Goal: Transaction & Acquisition: Purchase product/service

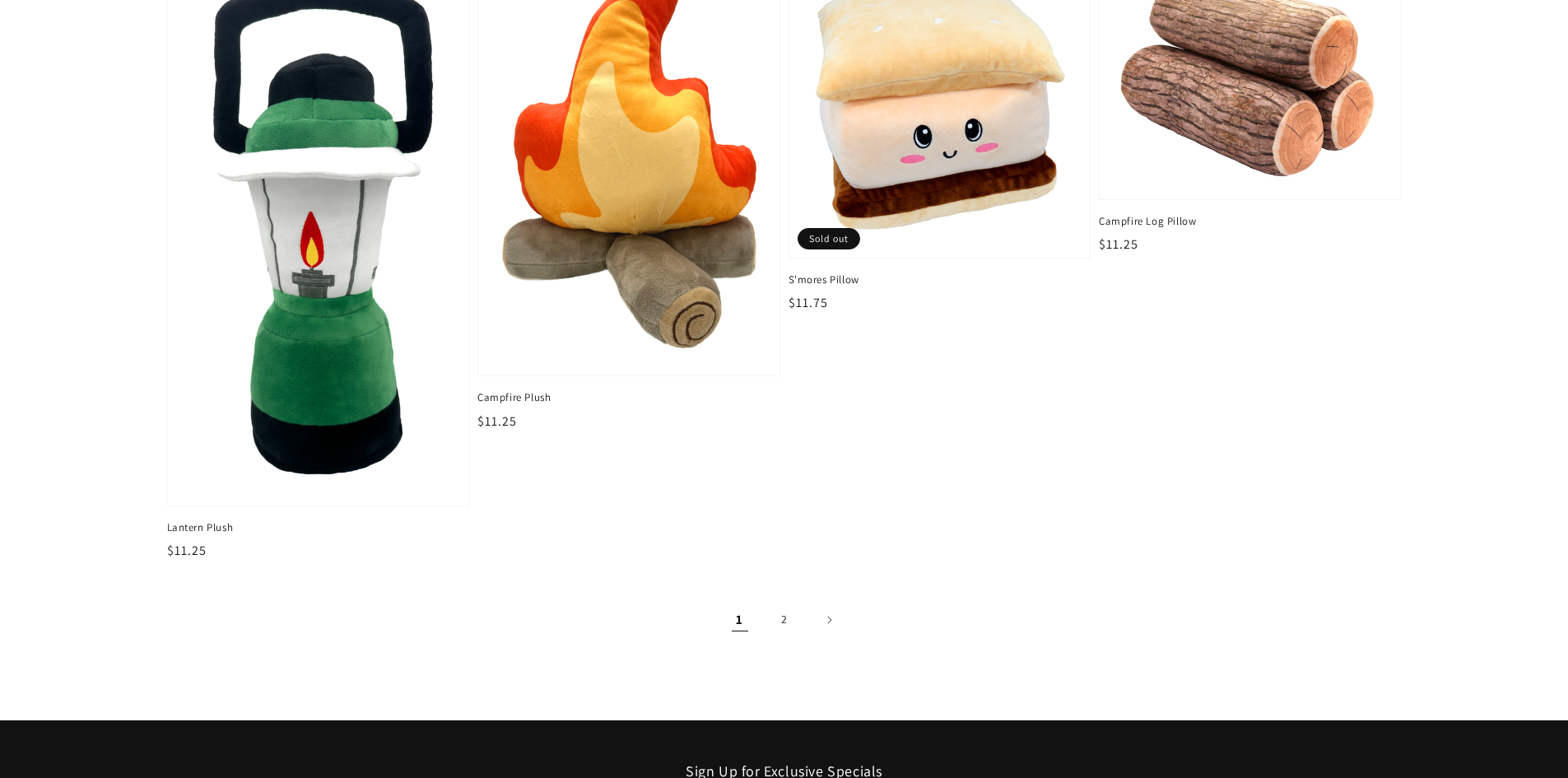
scroll to position [2797, 0]
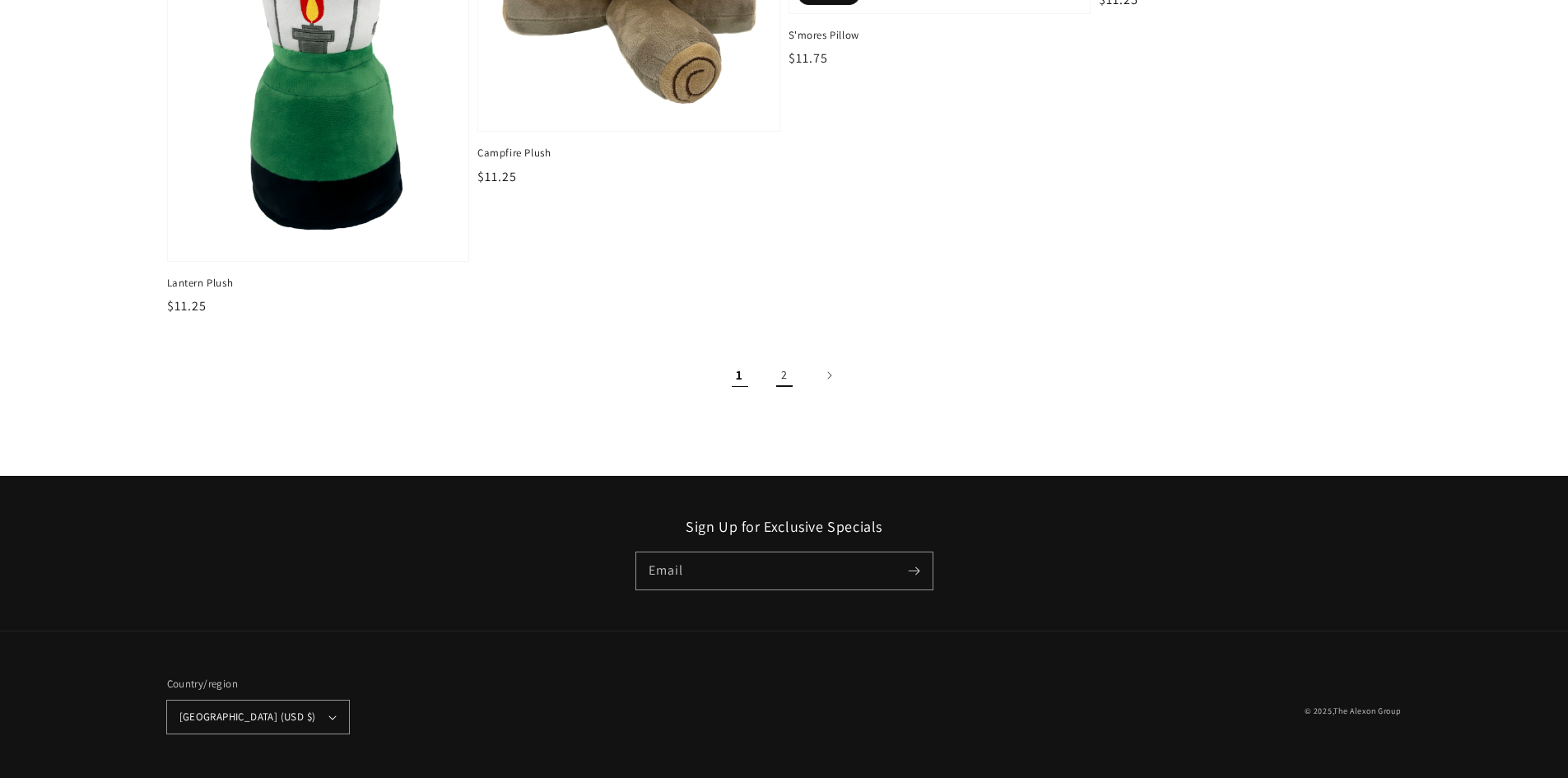
click at [783, 365] on link "2" at bounding box center [784, 375] width 36 height 36
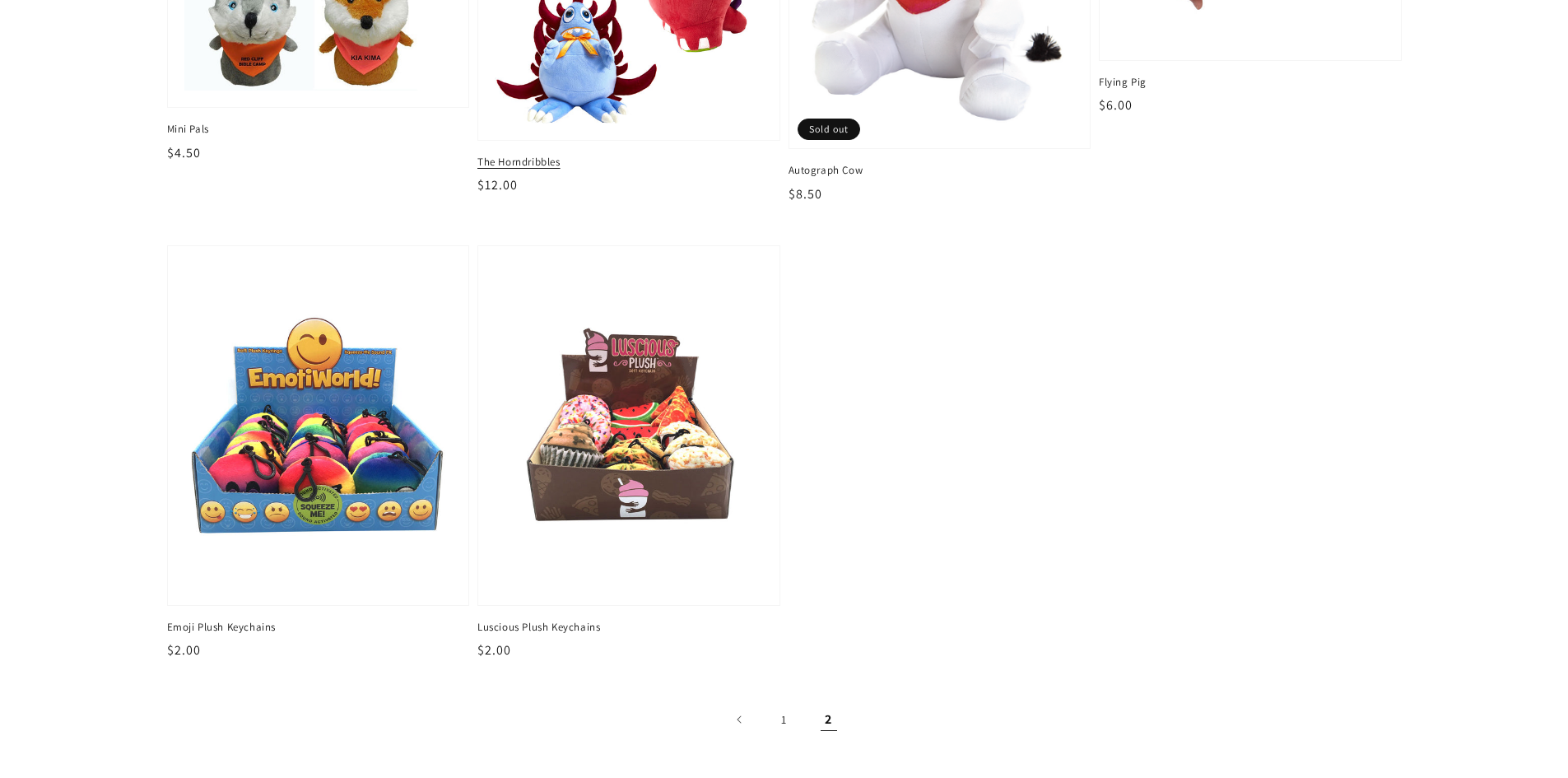
scroll to position [411, 0]
drag, startPoint x: 778, startPoint y: 708, endPoint x: 750, endPoint y: 664, distance: 52.2
click at [778, 709] on link "1" at bounding box center [784, 719] width 36 height 36
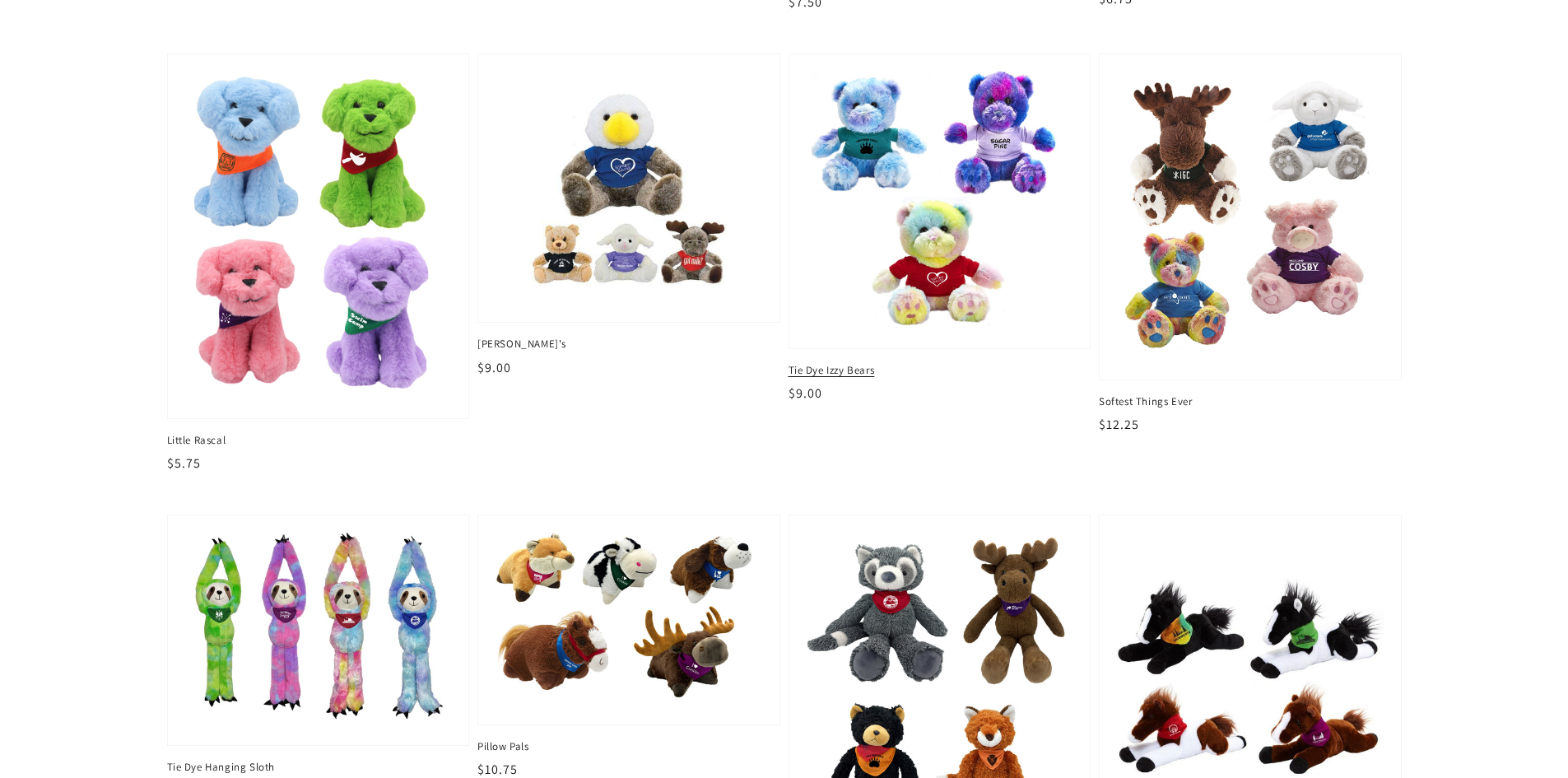
scroll to position [1729, 0]
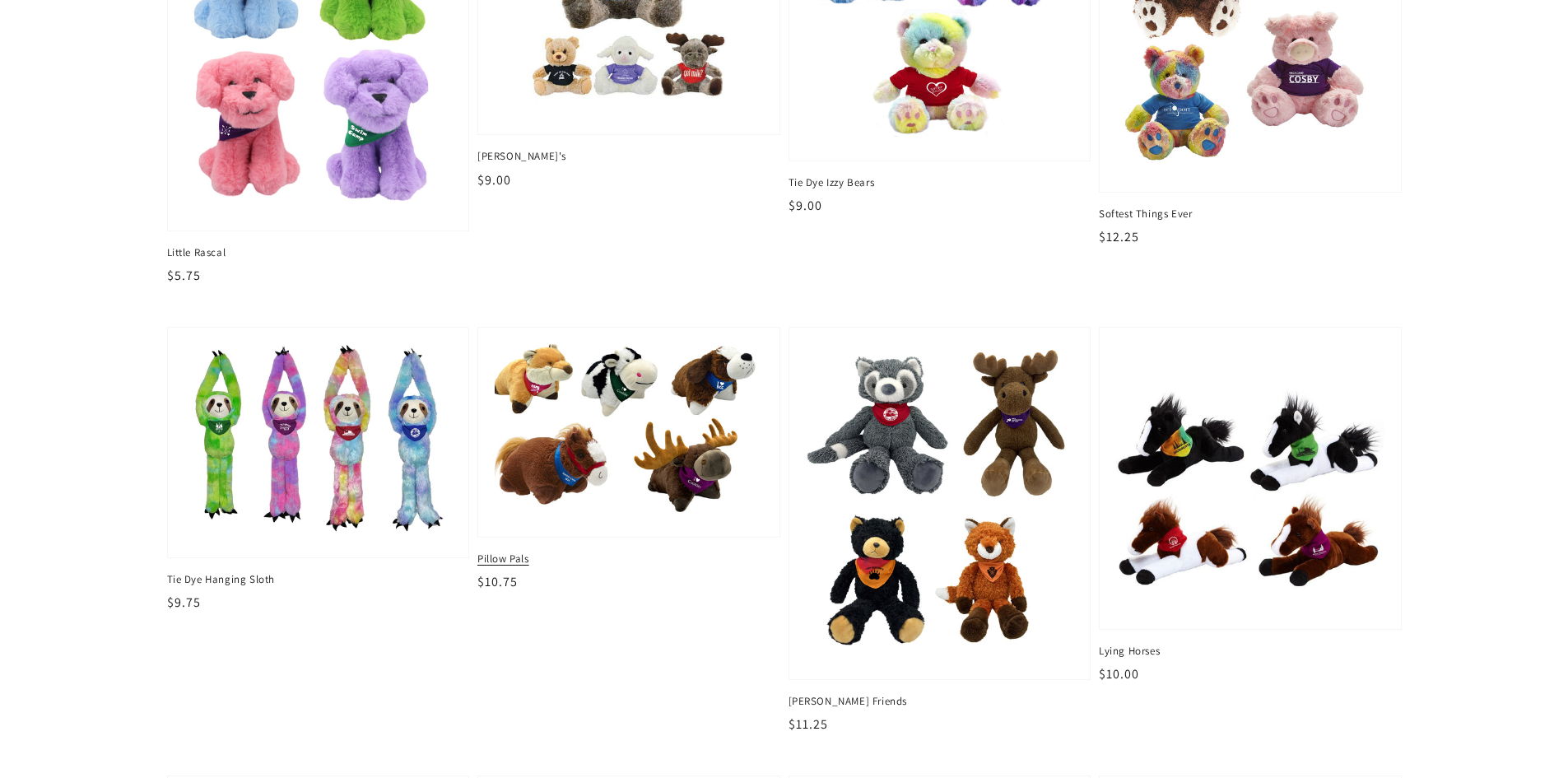
click at [559, 472] on img at bounding box center [629, 432] width 276 height 181
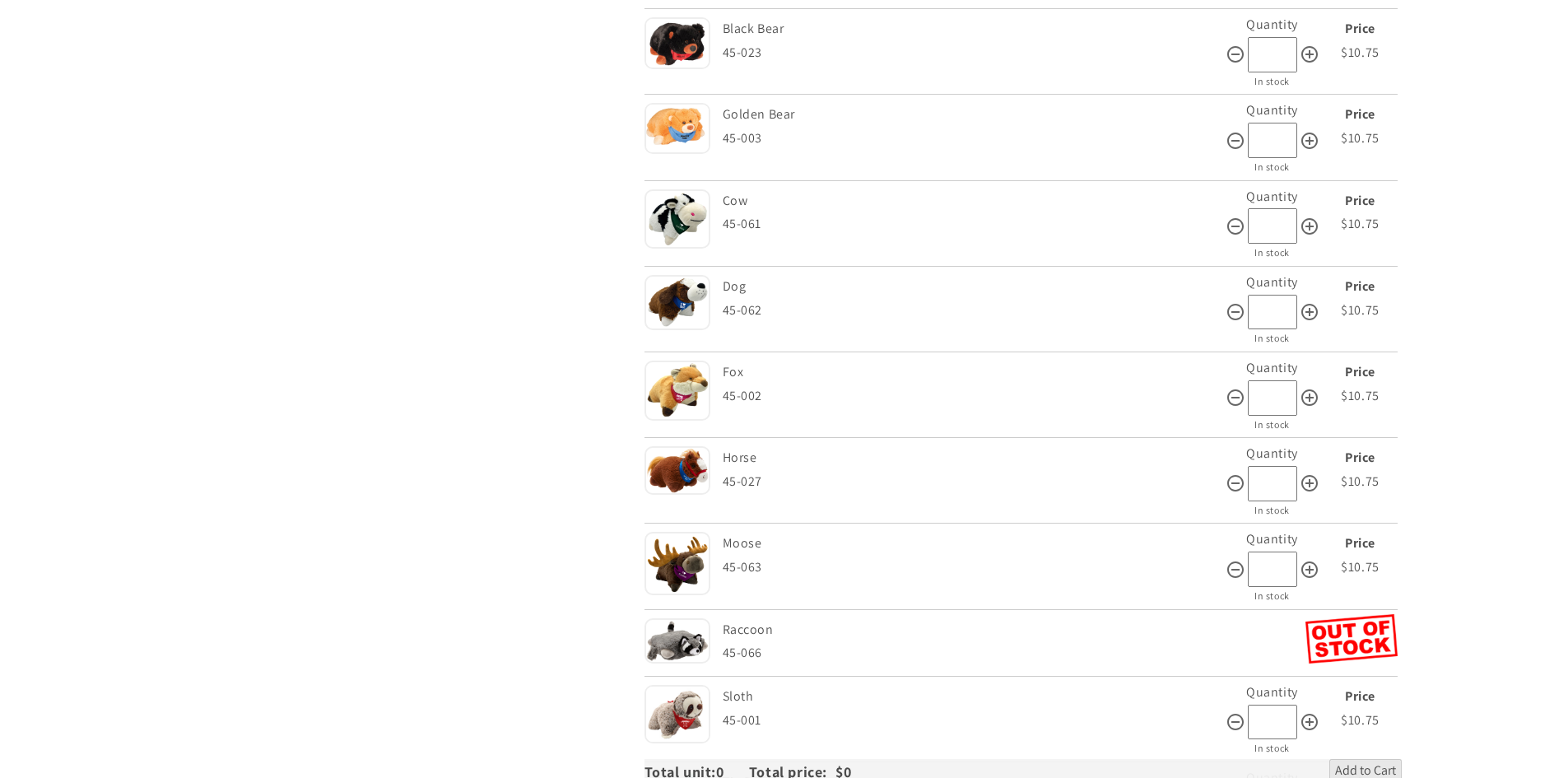
scroll to position [658, 0]
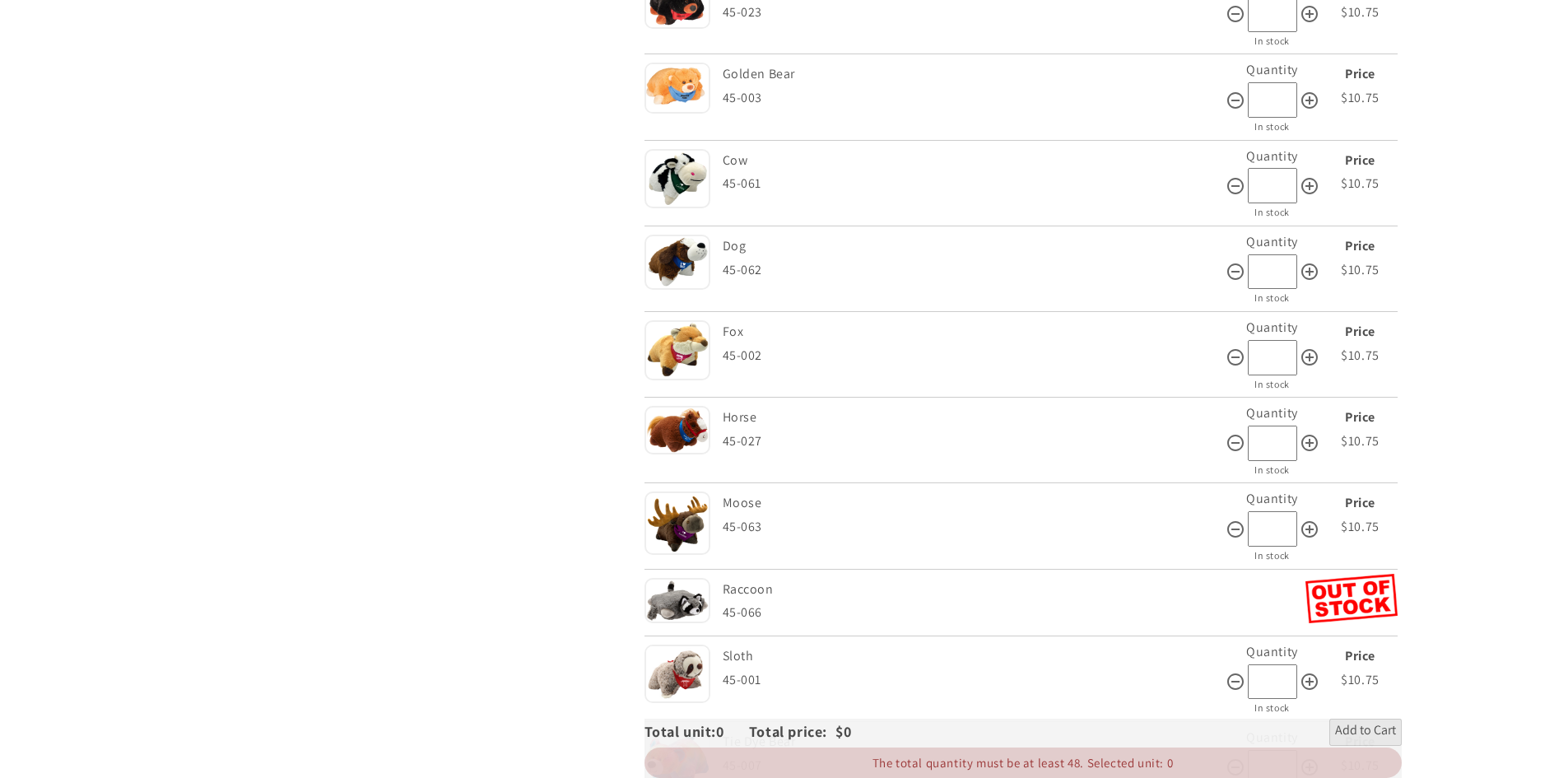
click at [675, 359] on img at bounding box center [677, 350] width 66 height 60
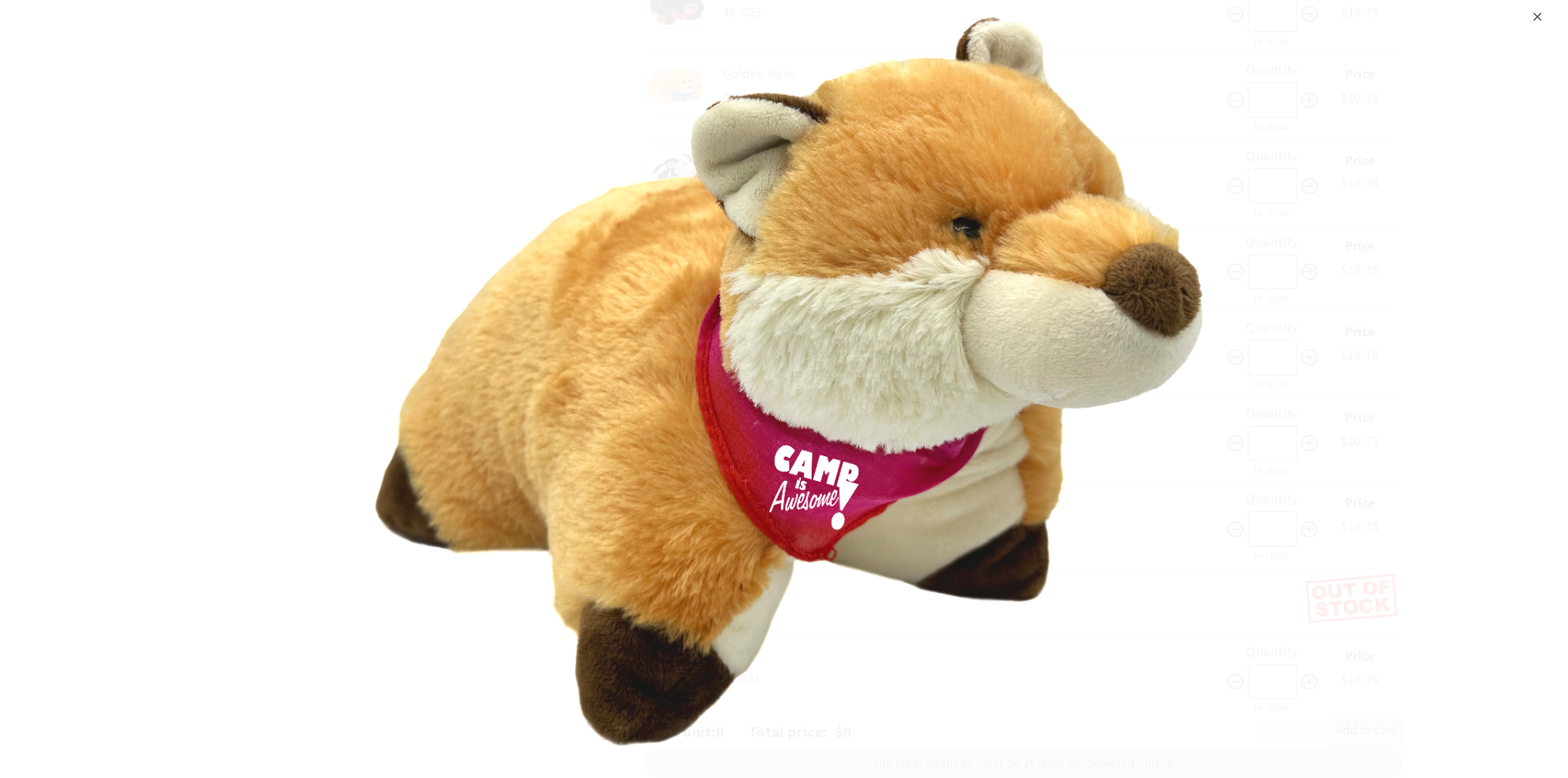
click at [1533, 20] on div "⨉" at bounding box center [1537, 14] width 11 height 30
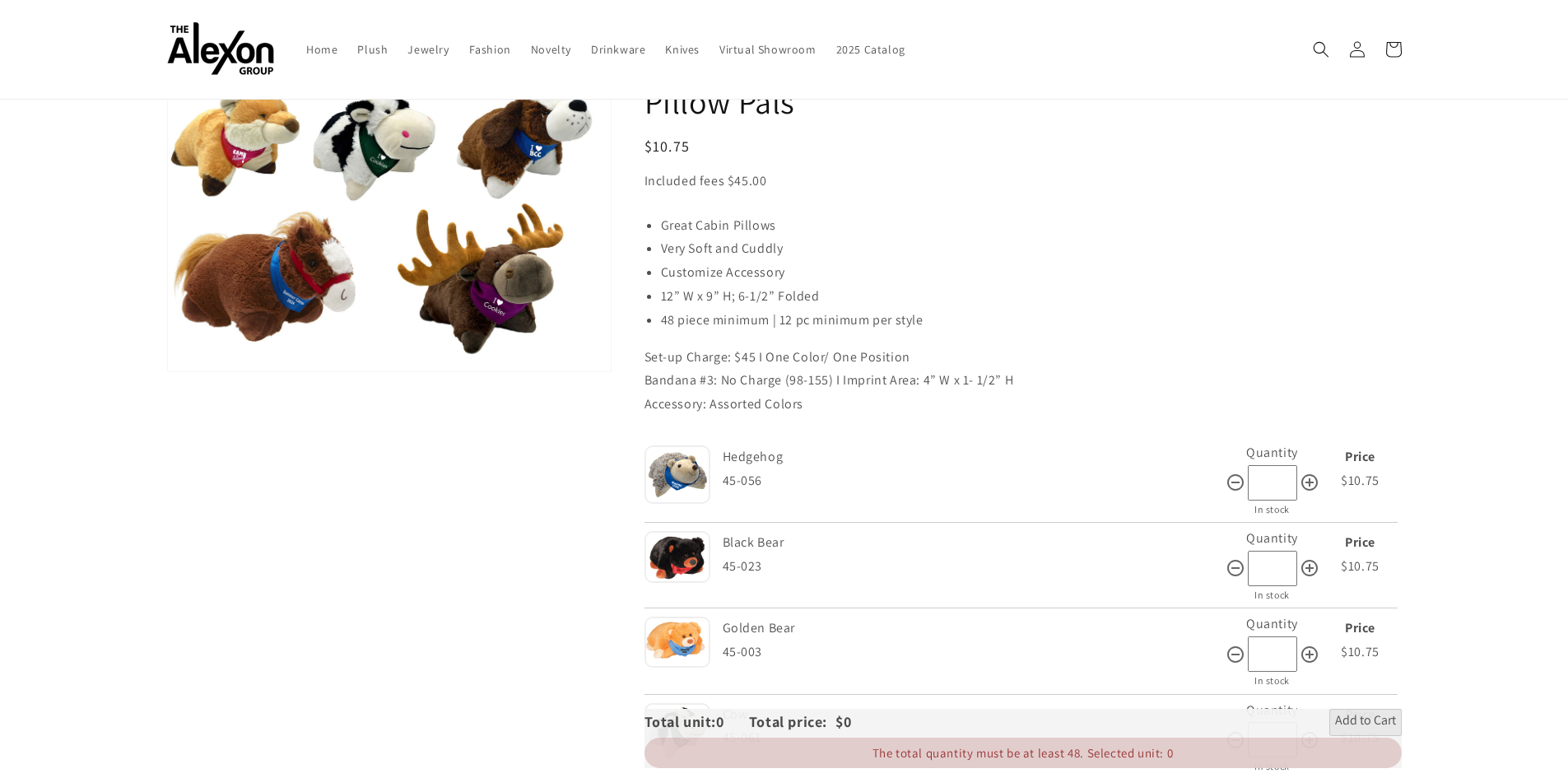
scroll to position [82, 0]
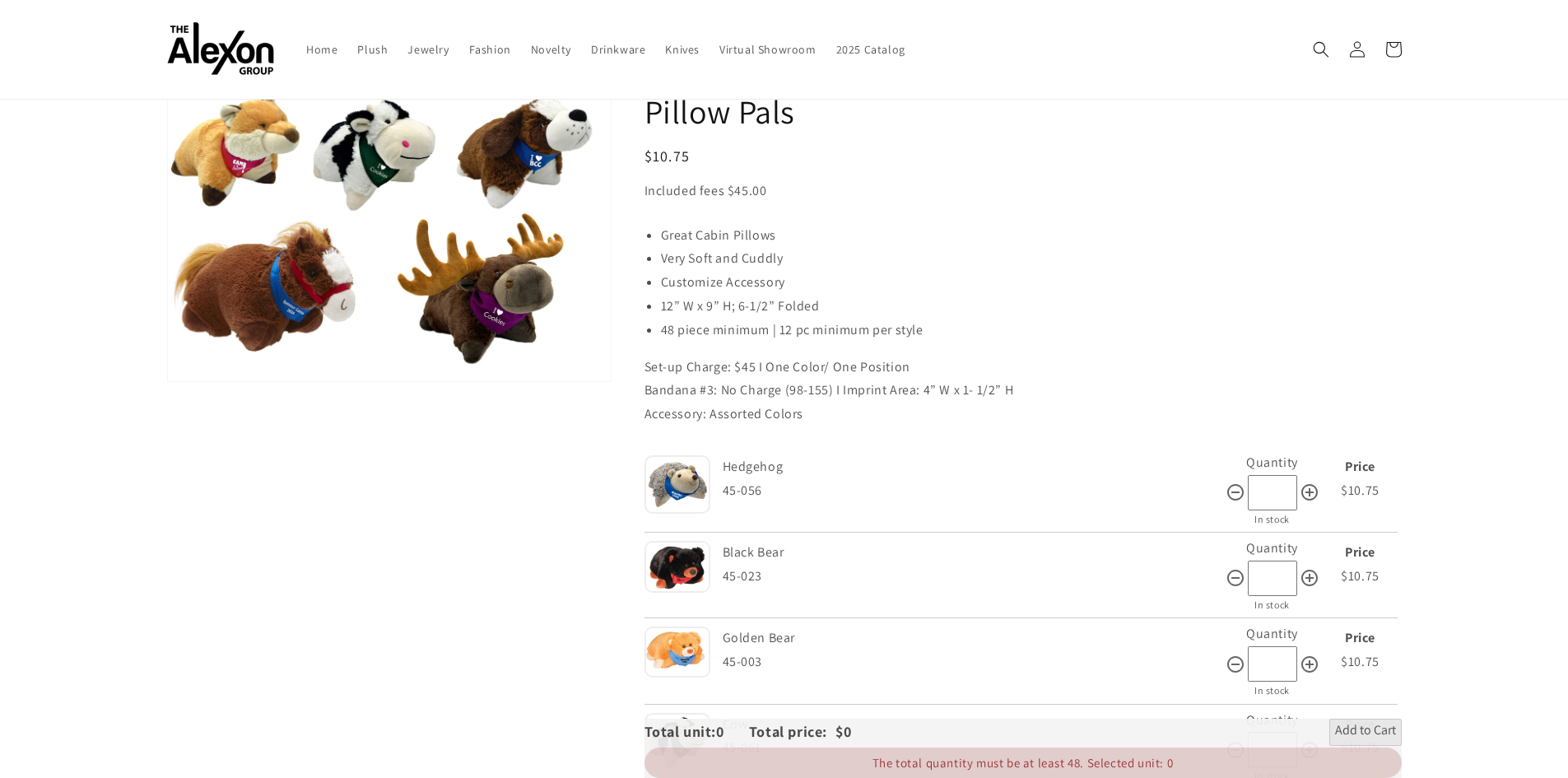
click at [671, 500] on img at bounding box center [677, 484] width 66 height 58
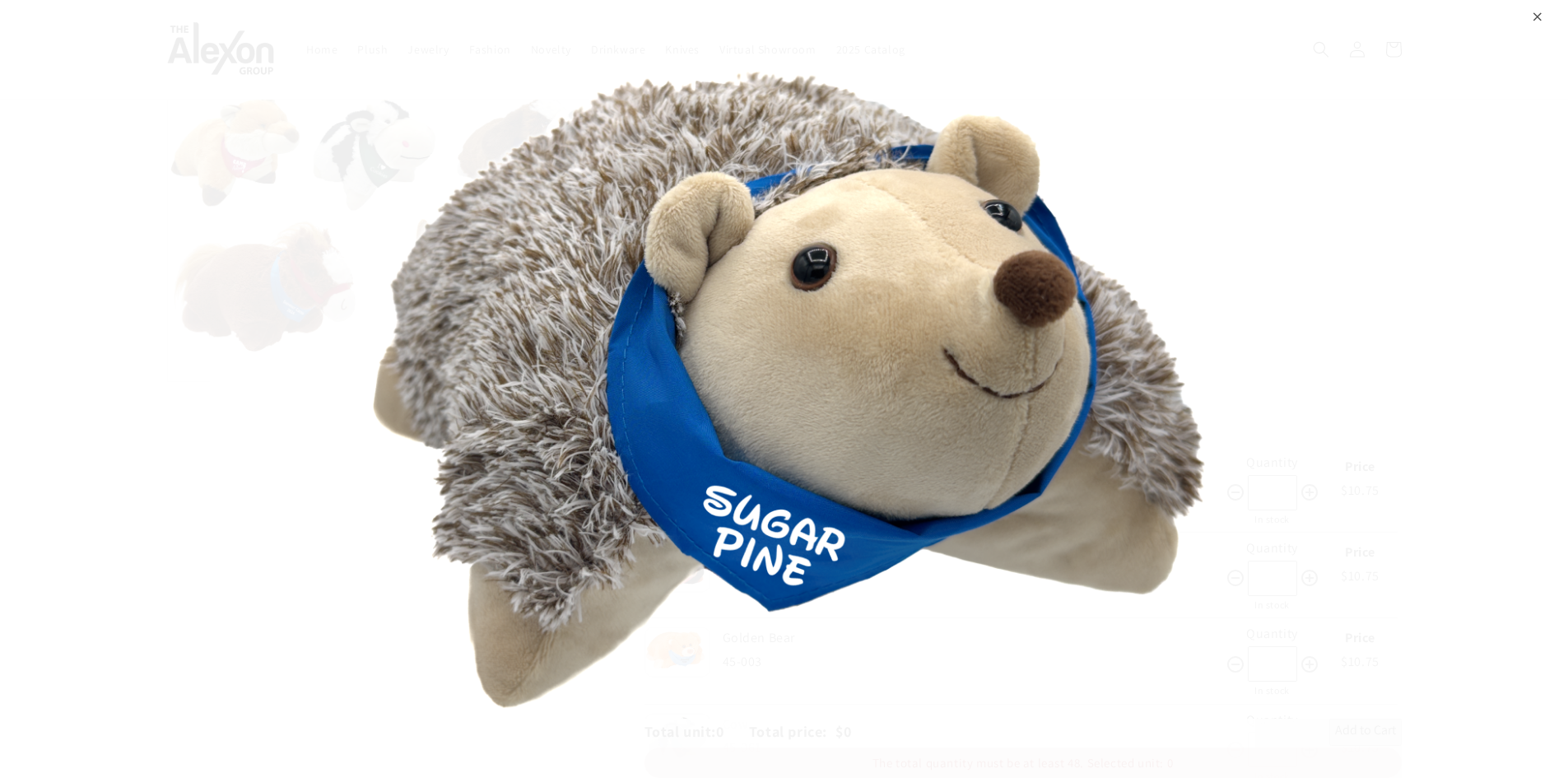
click at [1533, 18] on div "⨉" at bounding box center [1537, 14] width 11 height 30
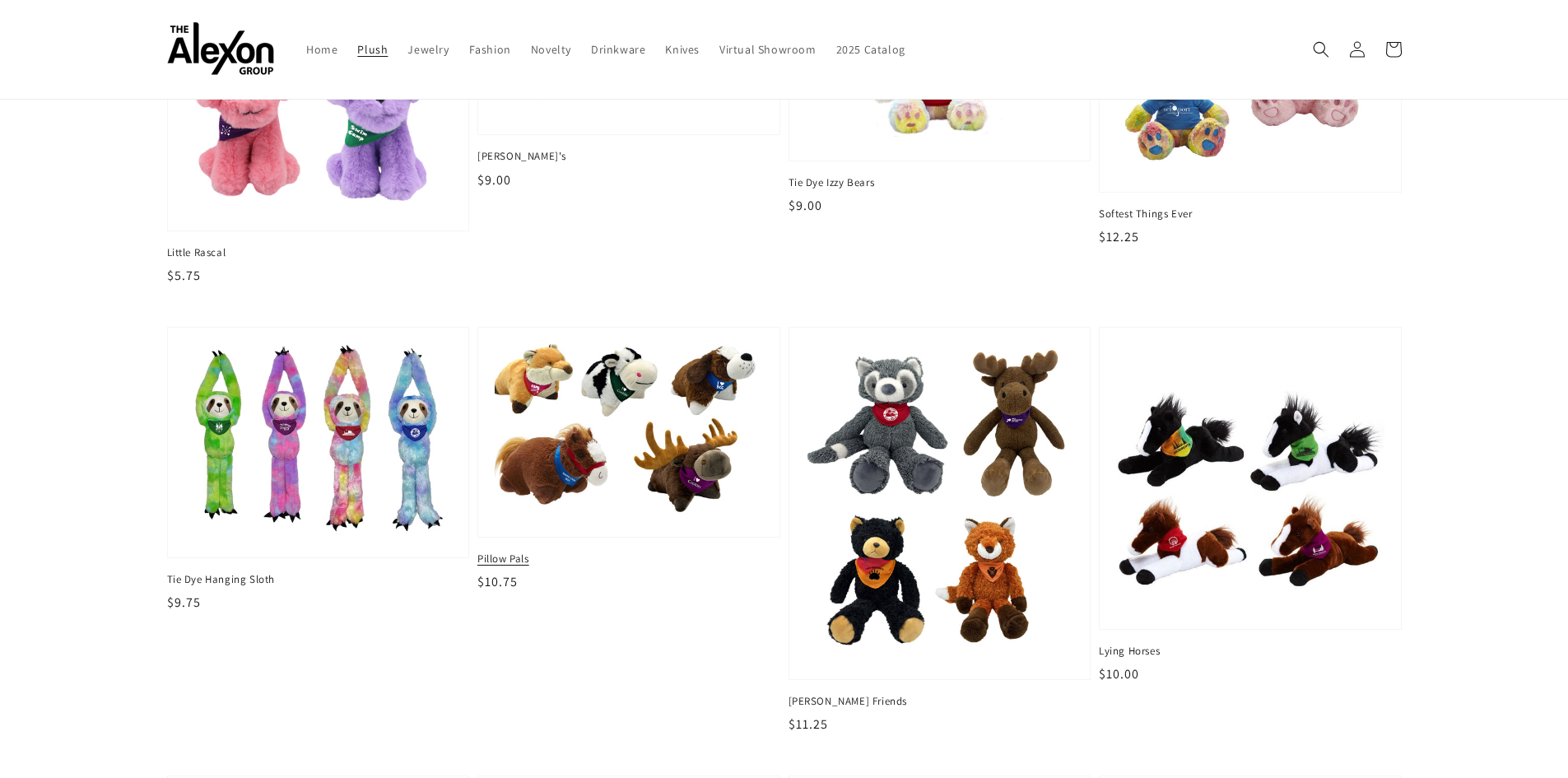
scroll to position [1482, 0]
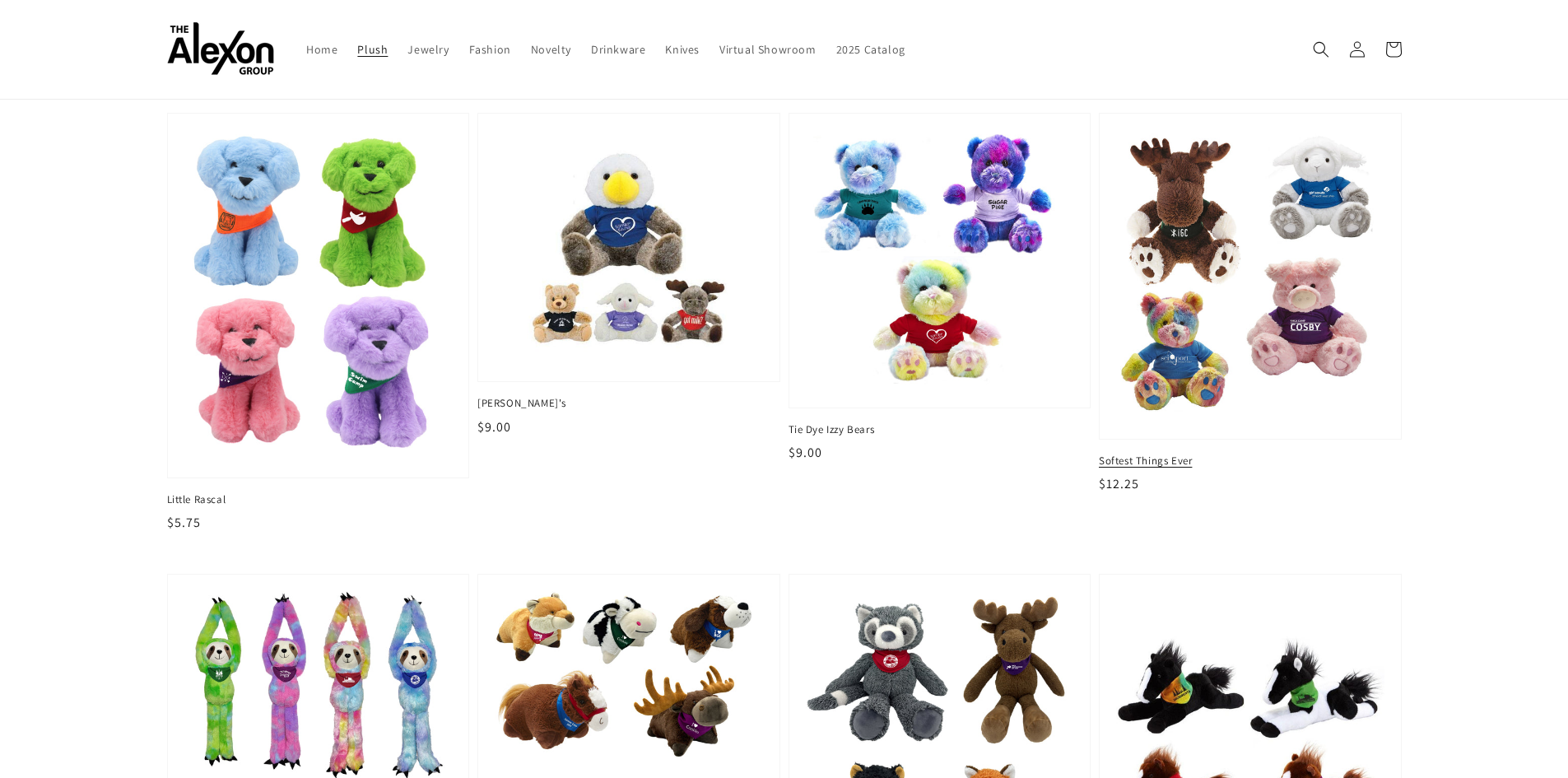
click at [1138, 321] on img at bounding box center [1250, 277] width 276 height 300
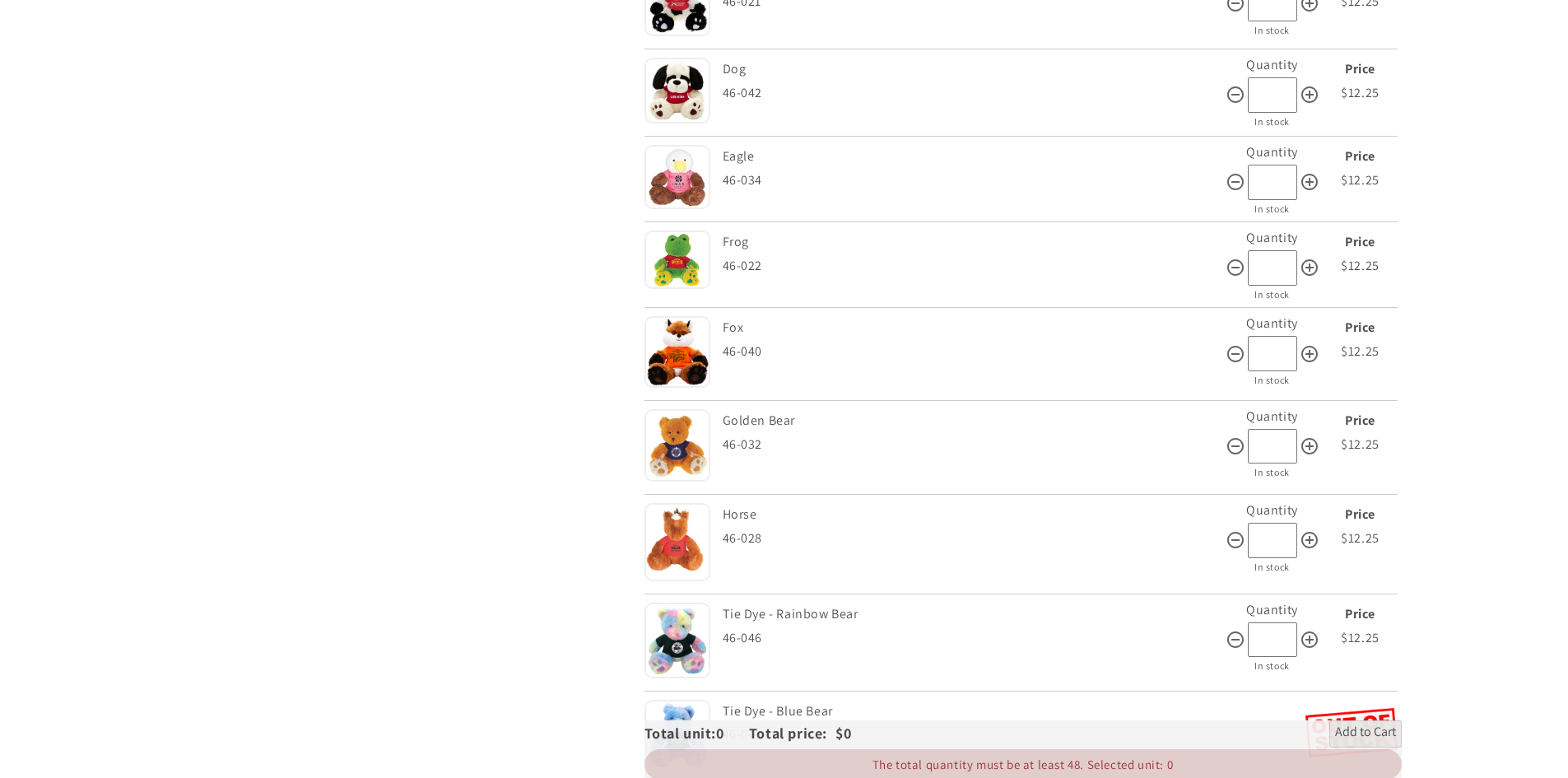
scroll to position [824, 0]
click at [677, 362] on img at bounding box center [677, 350] width 66 height 72
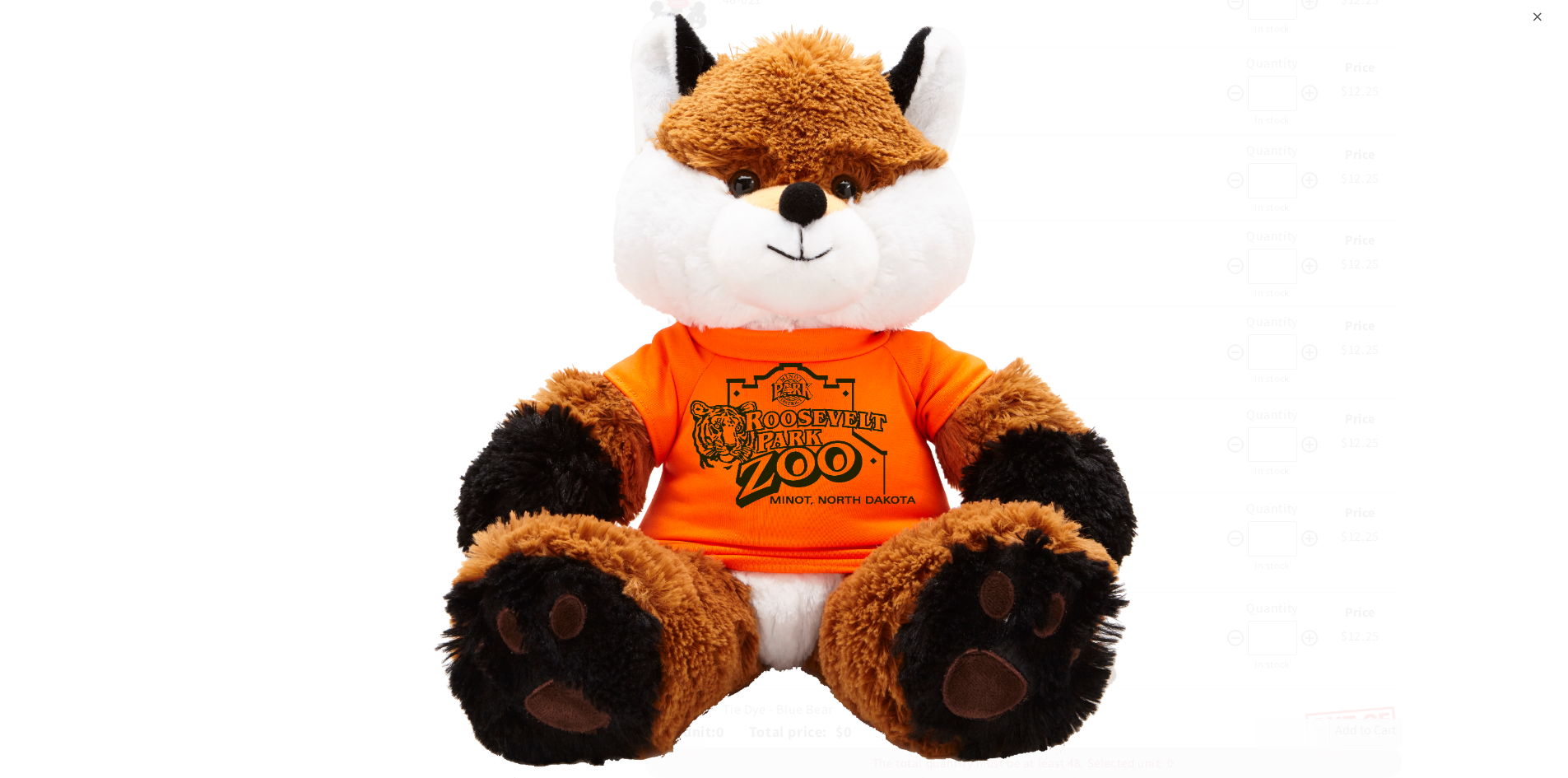
click at [1529, 18] on div "⨉" at bounding box center [784, 389] width 1568 height 778
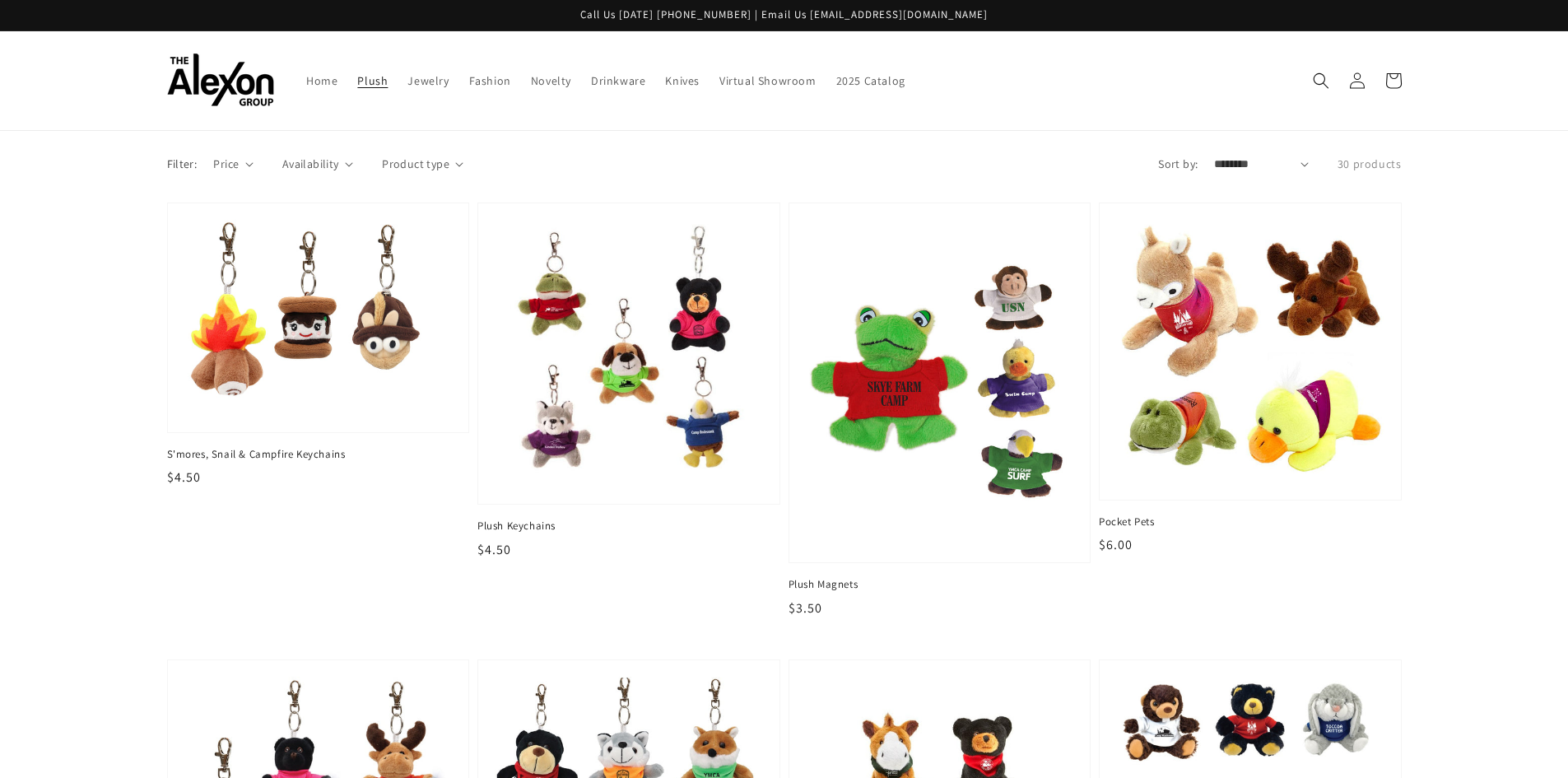
scroll to position [1482, 0]
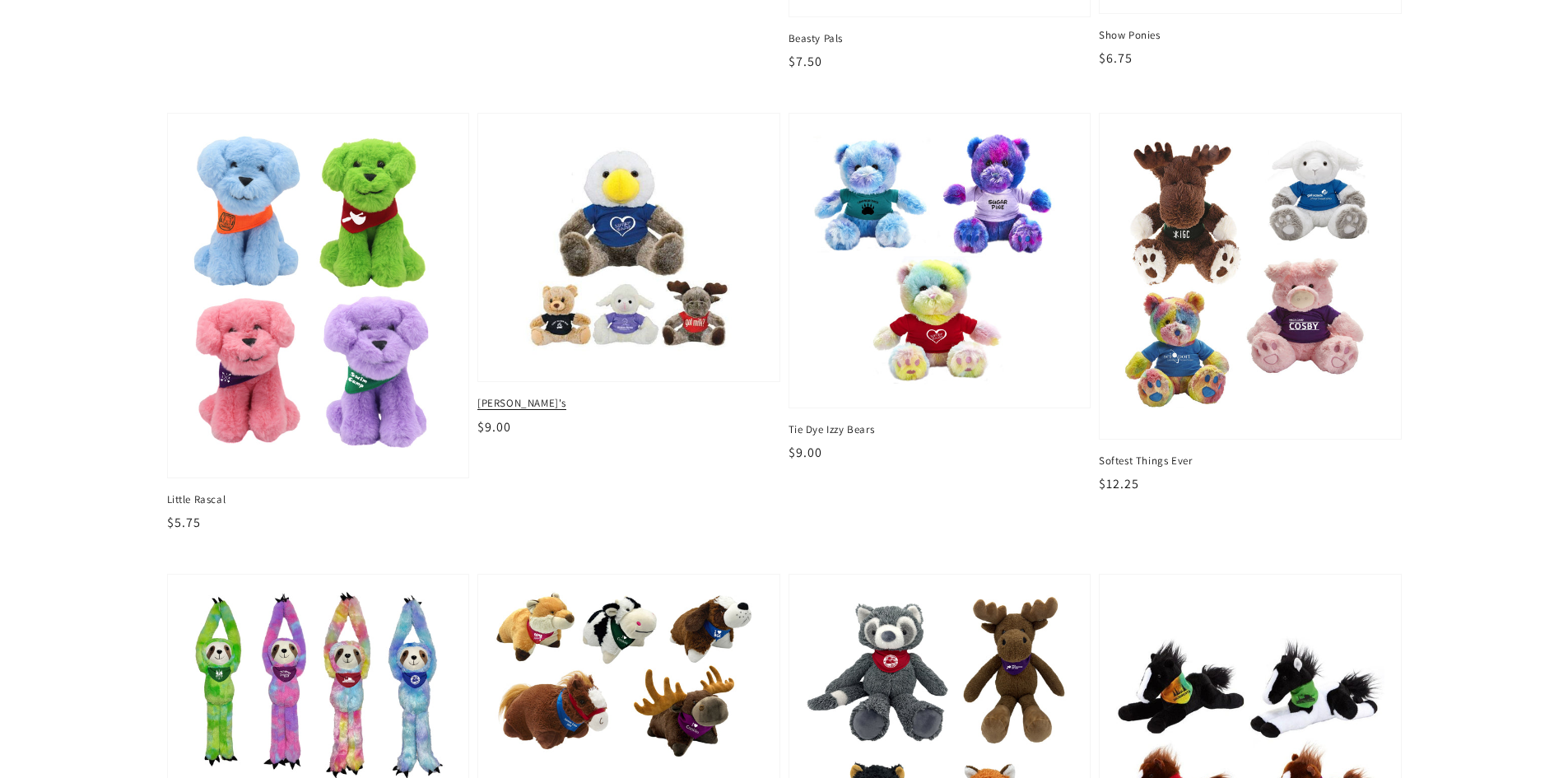
click at [640, 256] on img at bounding box center [629, 248] width 276 height 242
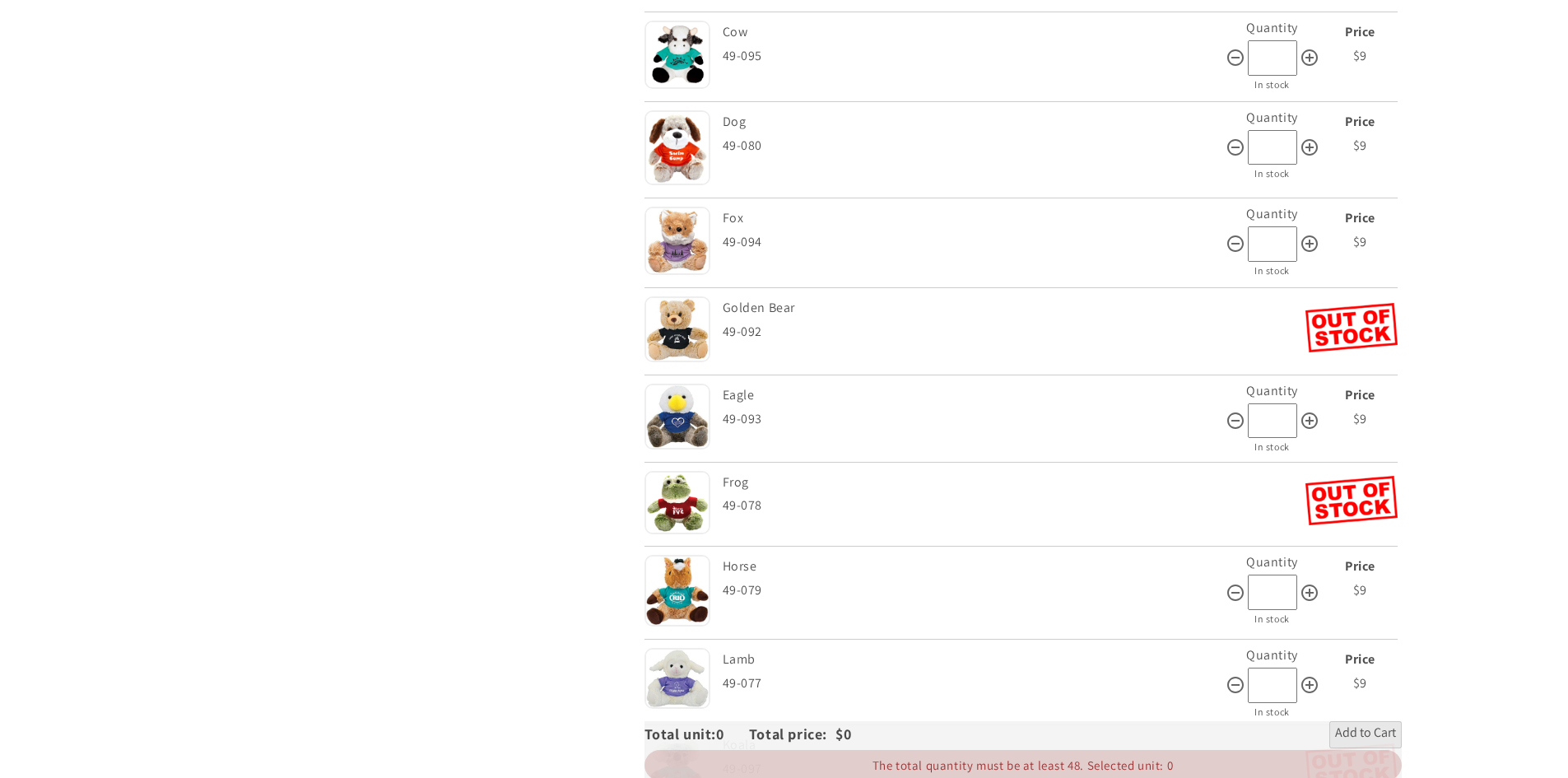
scroll to position [989, 0]
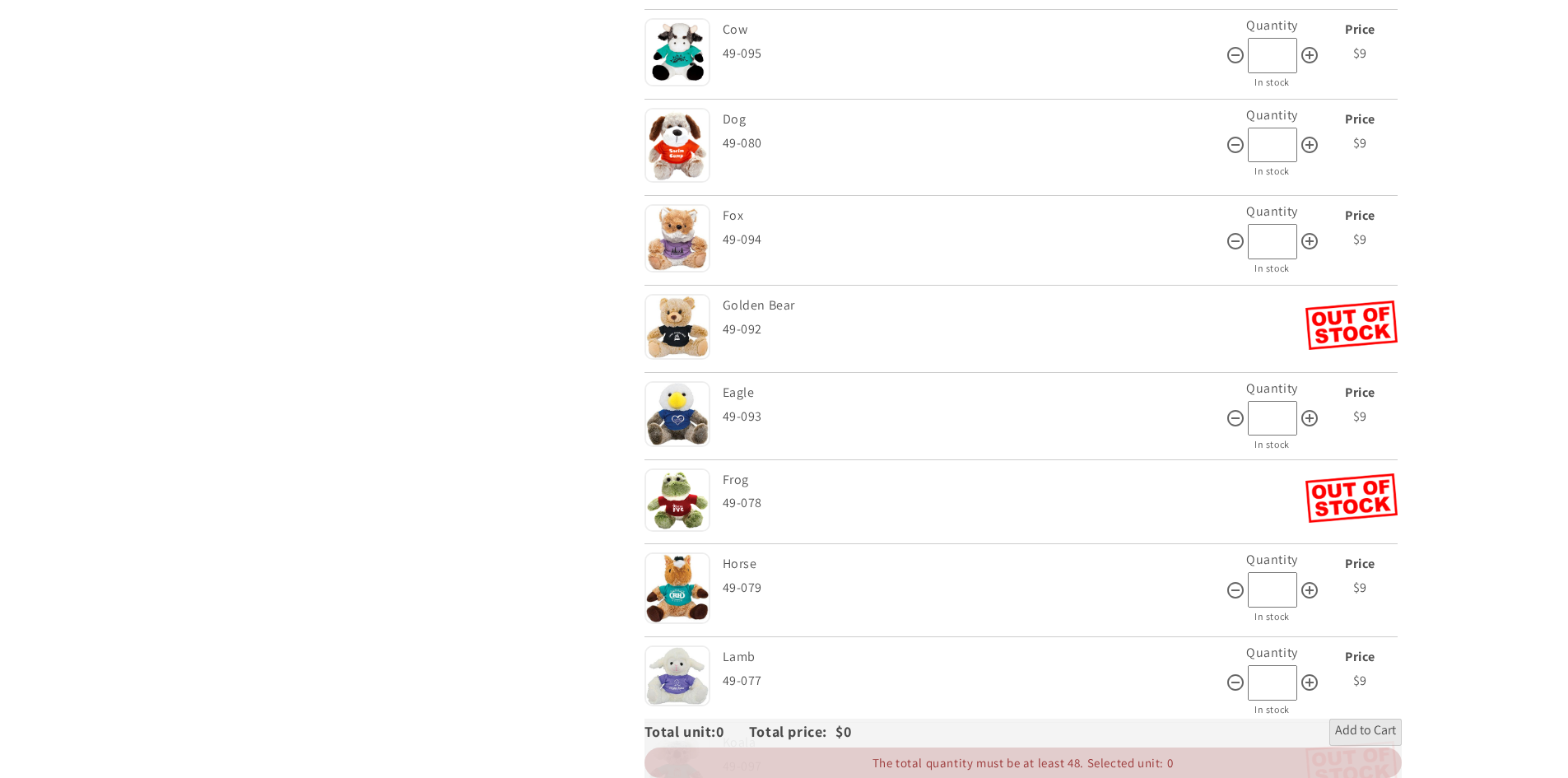
click at [675, 235] on img at bounding box center [677, 237] width 66 height 68
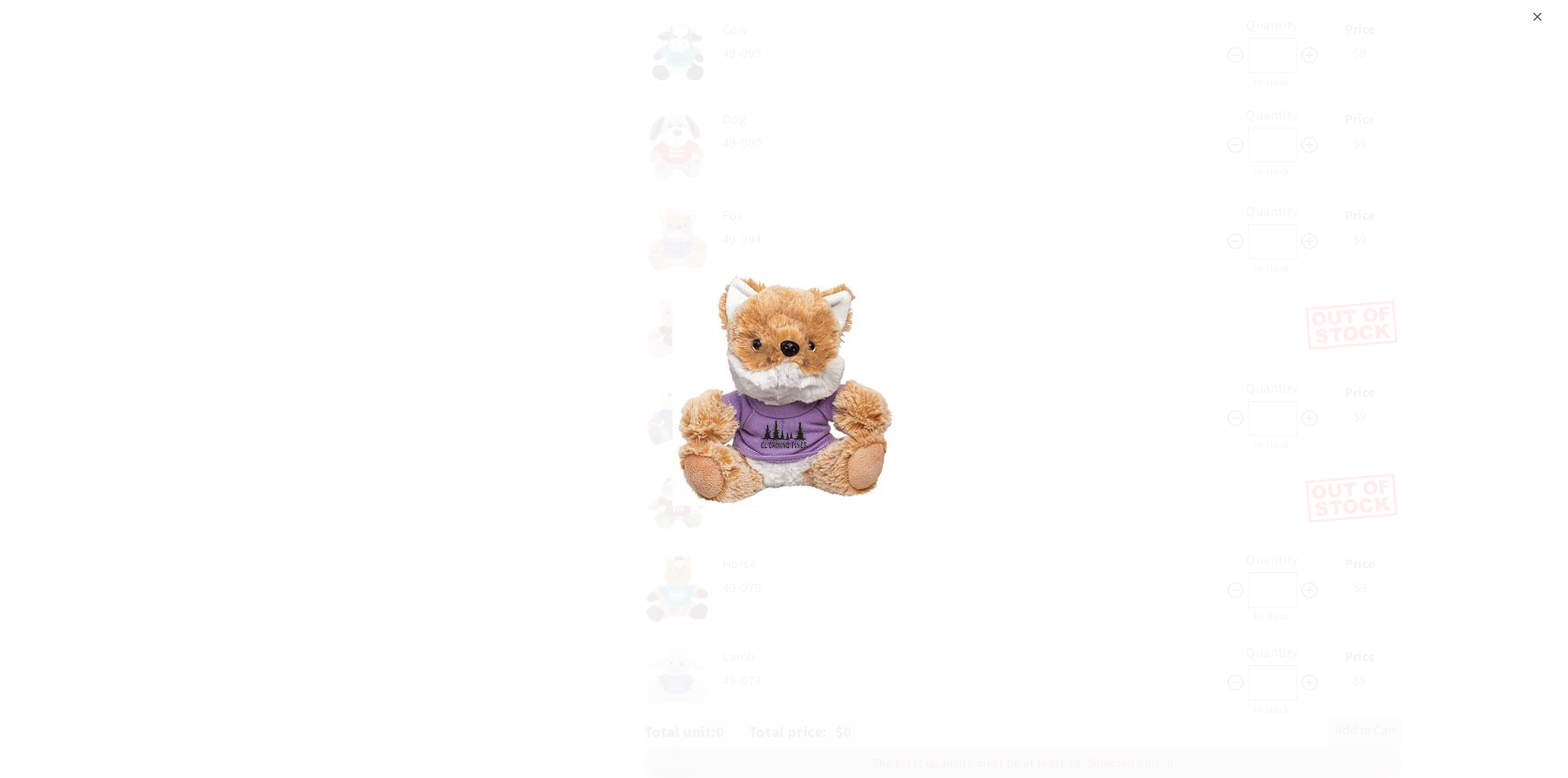
click at [1533, 19] on div "⨉" at bounding box center [1537, 14] width 11 height 30
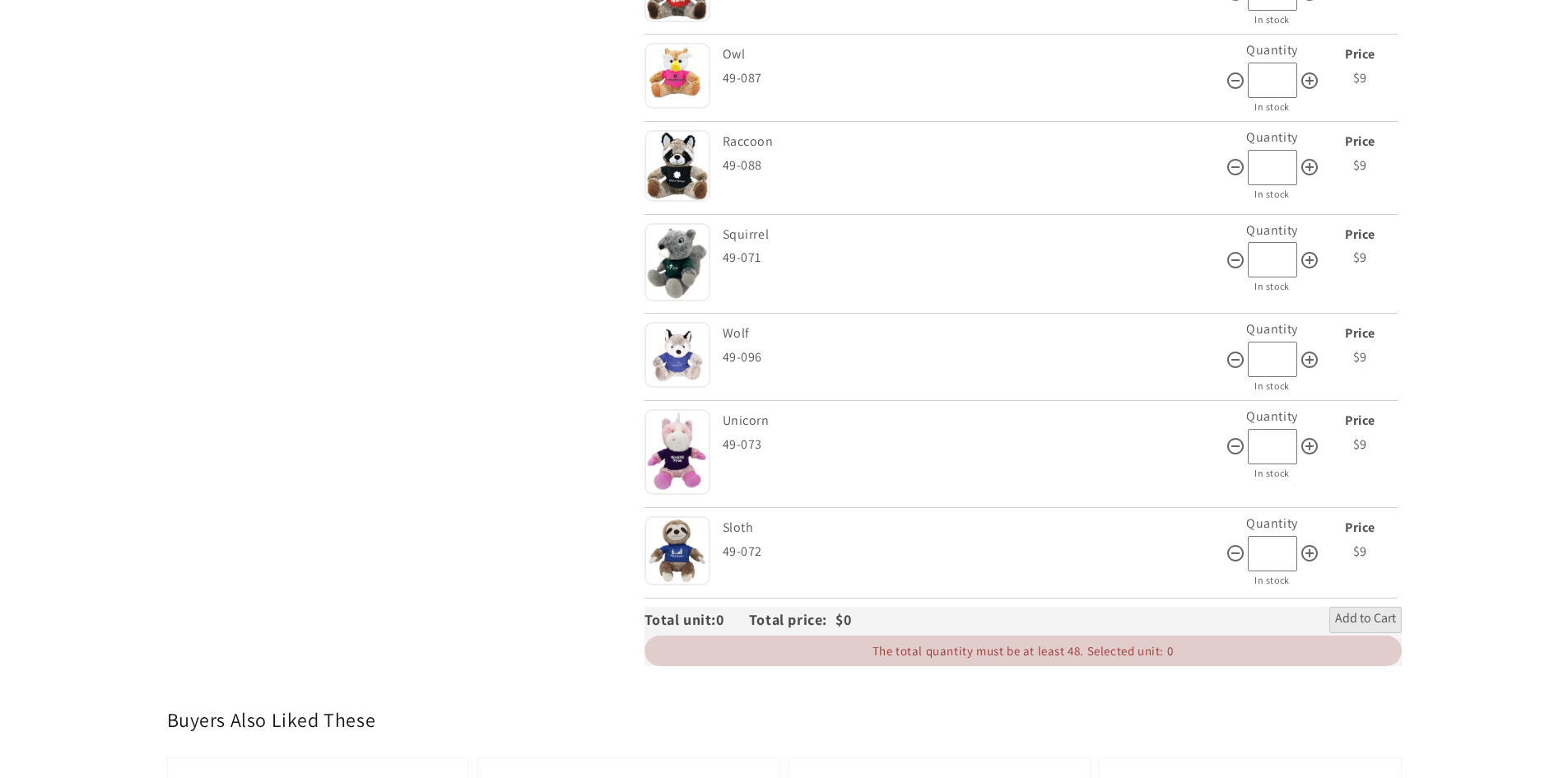
scroll to position [1976, 0]
